Goal: Information Seeking & Learning: Learn about a topic

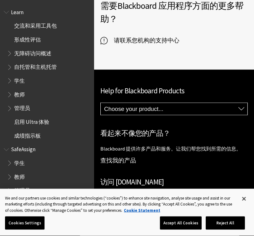
scroll to position [513, 0]
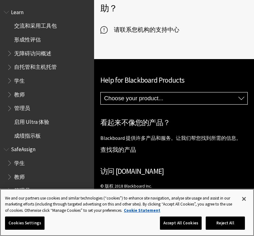
click at [246, 198] on button "Close" at bounding box center [244, 199] width 14 height 14
